Goal: Information Seeking & Learning: Learn about a topic

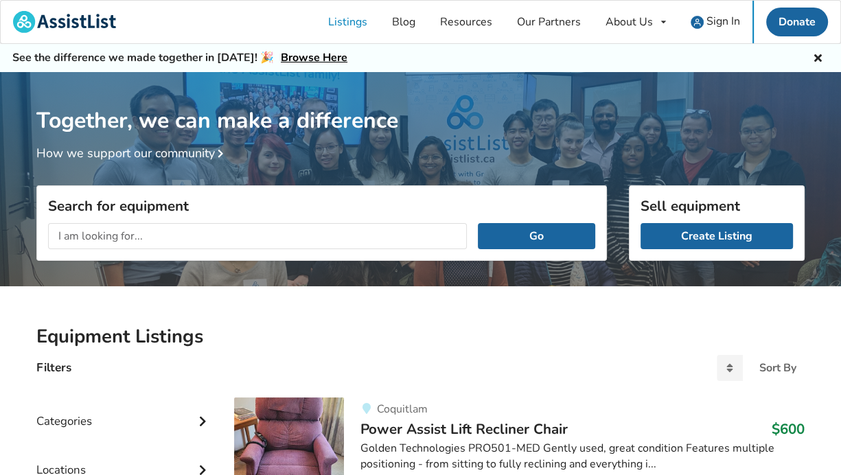
click at [149, 237] on input "text" at bounding box center [257, 236] width 419 height 26
click at [132, 235] on input "text" at bounding box center [257, 236] width 419 height 26
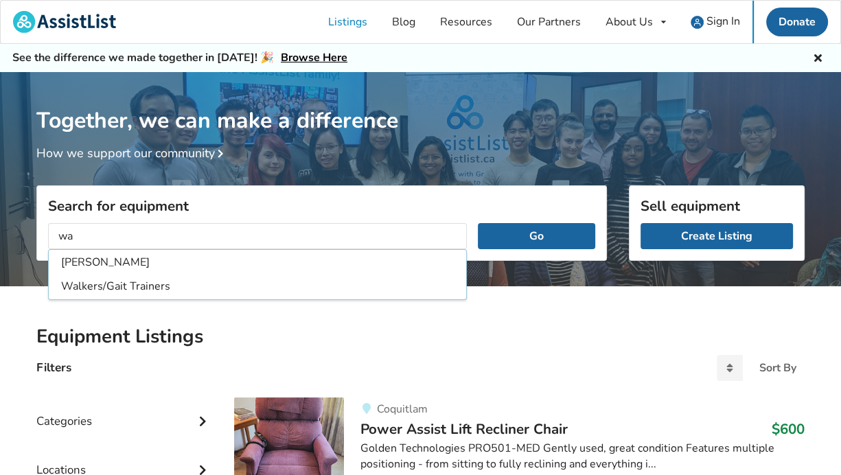
click at [110, 256] on li "[PERSON_NAME]" at bounding box center [257, 262] width 412 height 23
type input "[PERSON_NAME]"
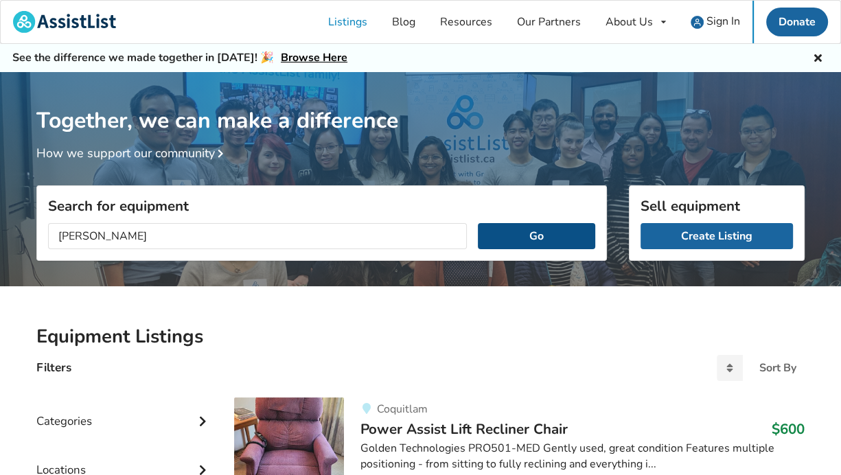
click at [568, 242] on button "Go" at bounding box center [536, 236] width 117 height 26
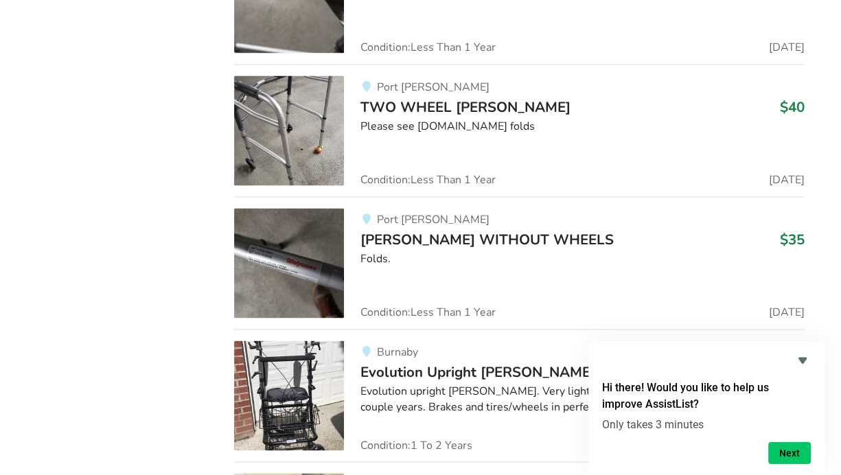
scroll to position [1543, 0]
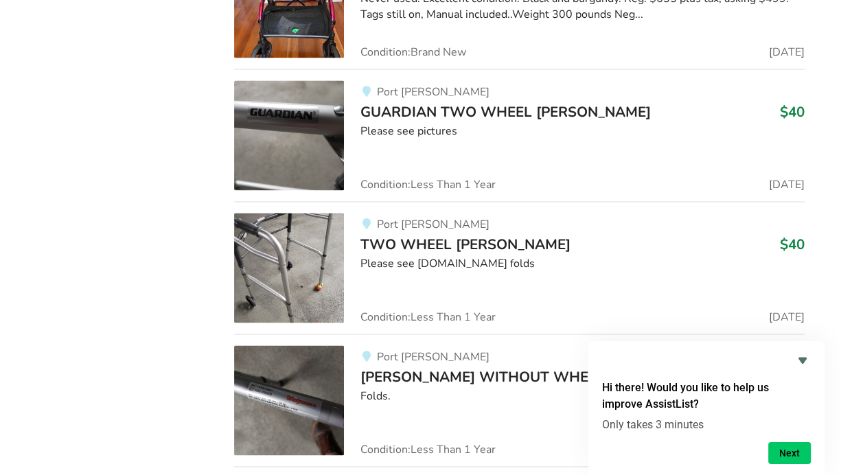
click at [413, 235] on span "TWO WHEEL [PERSON_NAME]" at bounding box center [465, 244] width 210 height 19
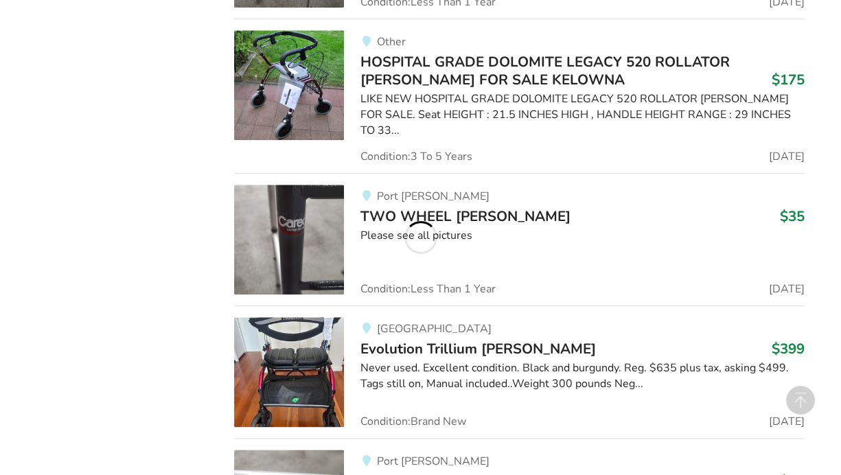
scroll to position [1131, 0]
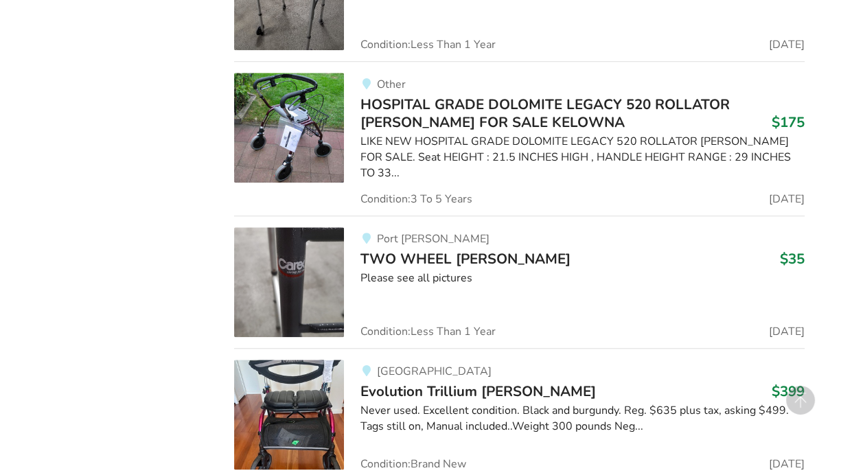
click at [379, 270] on div "Please see all pictures" at bounding box center [582, 278] width 444 height 16
